Goal: Navigation & Orientation: Find specific page/section

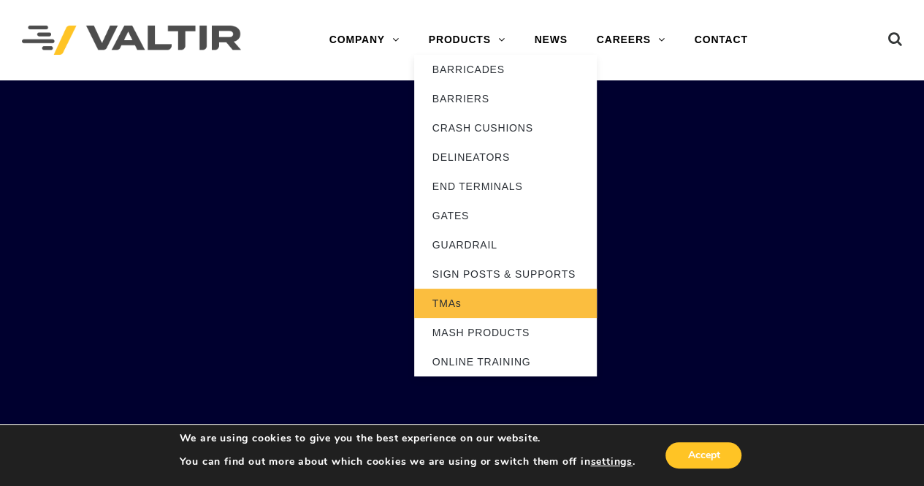
click at [476, 305] on link "TMAs" at bounding box center [505, 303] width 183 height 29
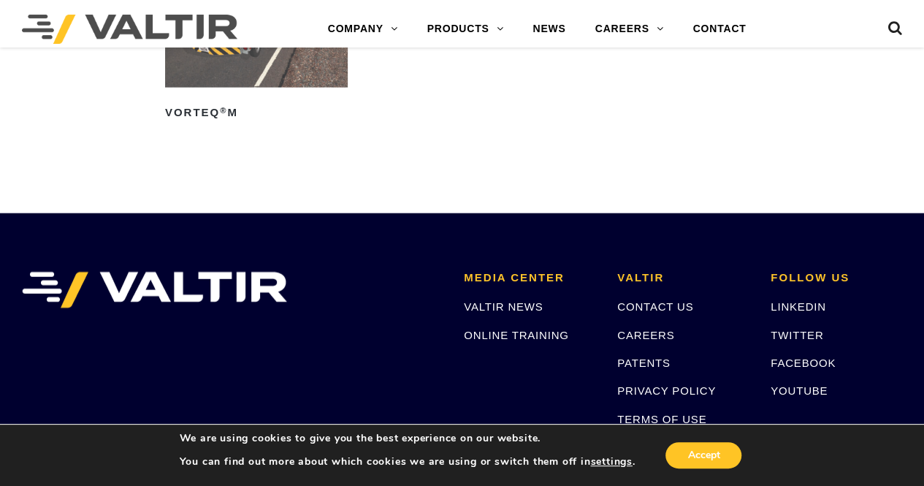
scroll to position [1613, 0]
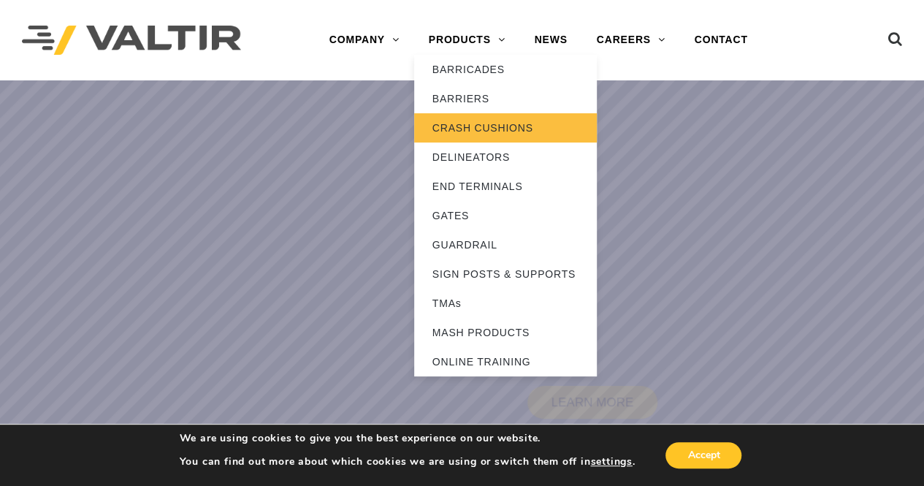
click at [488, 121] on link "CRASH CUSHIONS" at bounding box center [505, 127] width 183 height 29
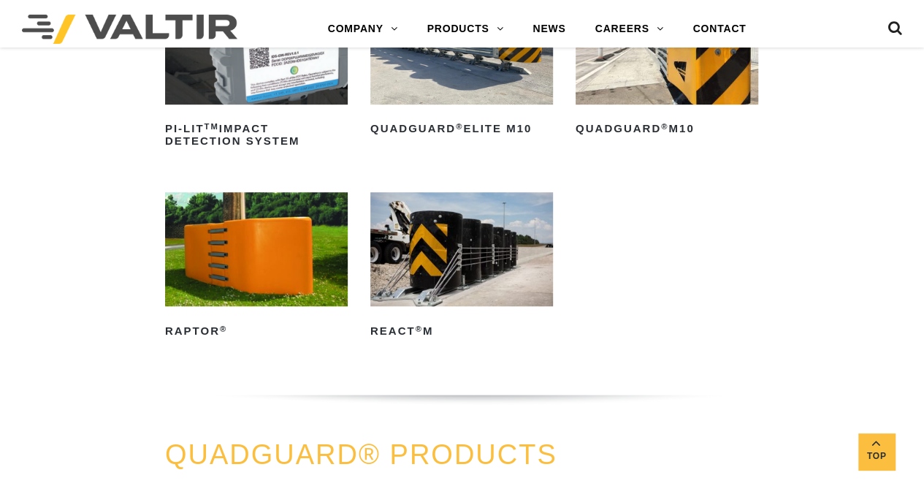
scroll to position [365, 0]
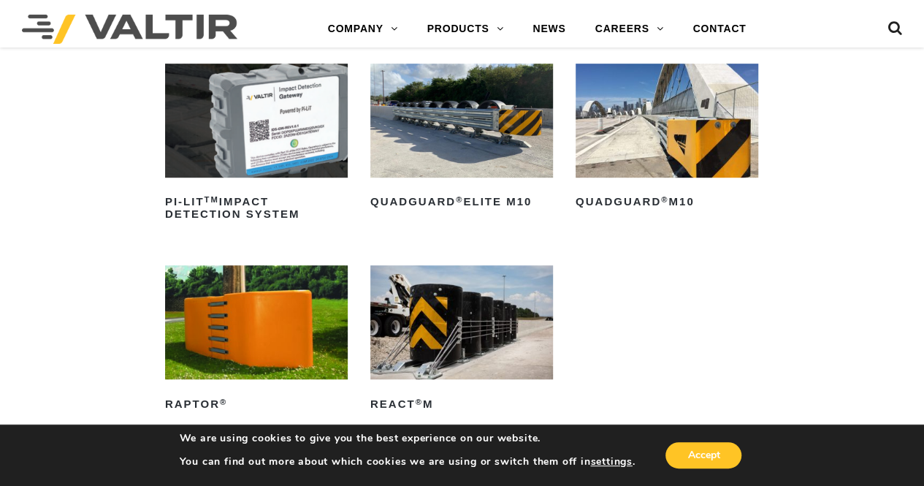
click at [310, 160] on img at bounding box center [256, 121] width 183 height 114
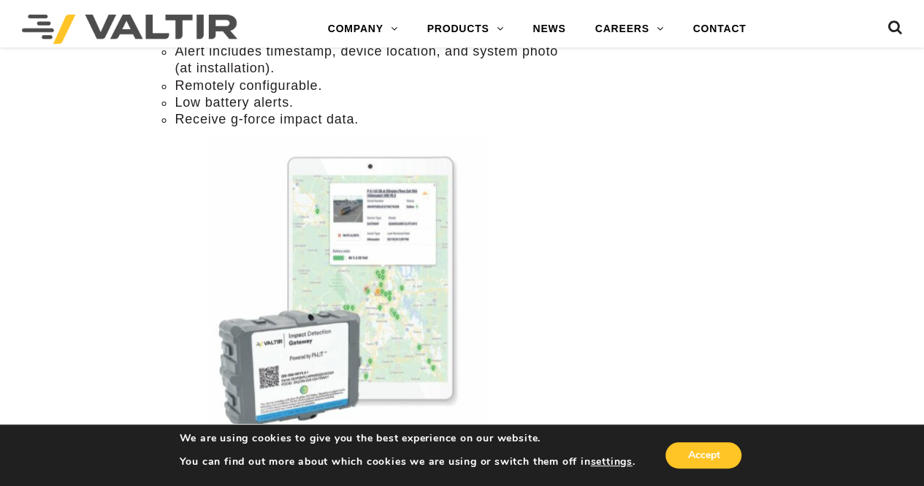
scroll to position [1096, 0]
